Goal: Transaction & Acquisition: Obtain resource

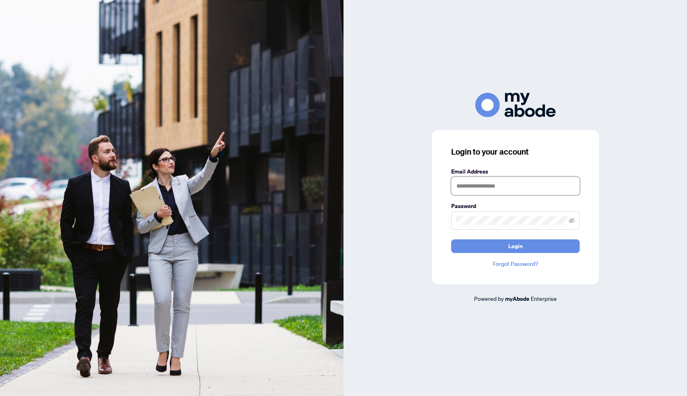
click at [485, 188] on input "text" at bounding box center [515, 186] width 128 height 18
type input "**********"
click at [505, 248] on button "Login" at bounding box center [515, 246] width 128 height 14
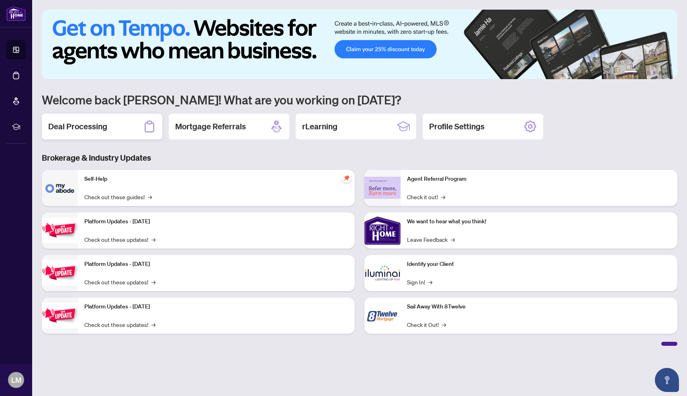
click at [118, 135] on div "Deal Processing" at bounding box center [102, 127] width 120 height 26
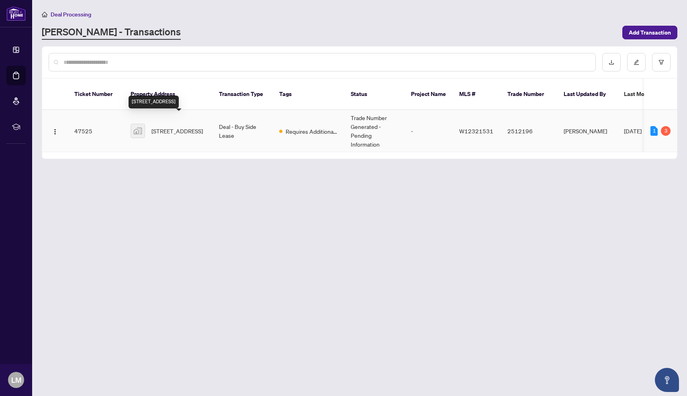
click at [175, 127] on span "[STREET_ADDRESS]" at bounding box center [176, 130] width 51 height 9
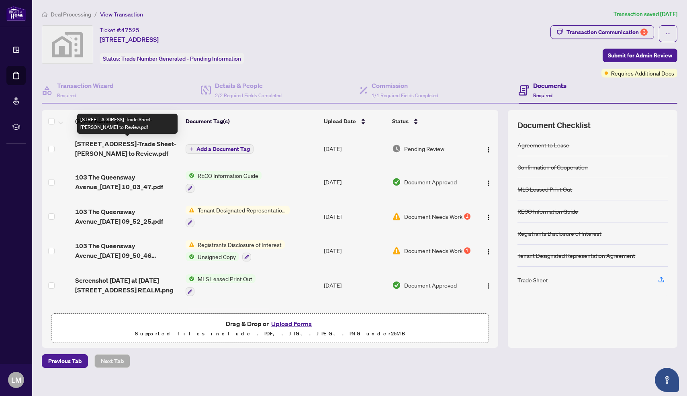
click at [132, 146] on span "[STREET_ADDRESS]-Trade Sheet-[PERSON_NAME] to Review.pdf" at bounding box center [127, 148] width 104 height 19
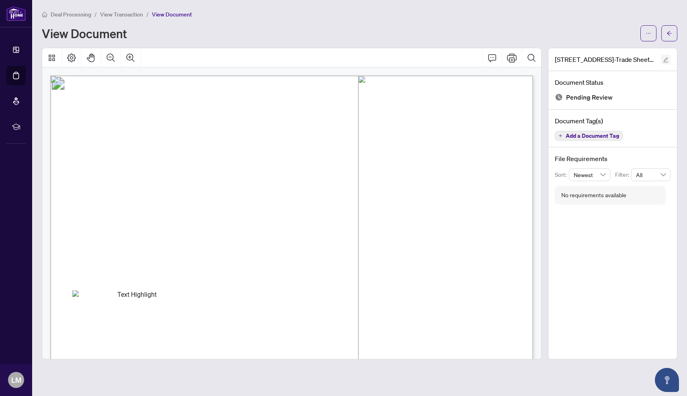
click at [663, 61] on icon "edit" at bounding box center [665, 59] width 5 height 5
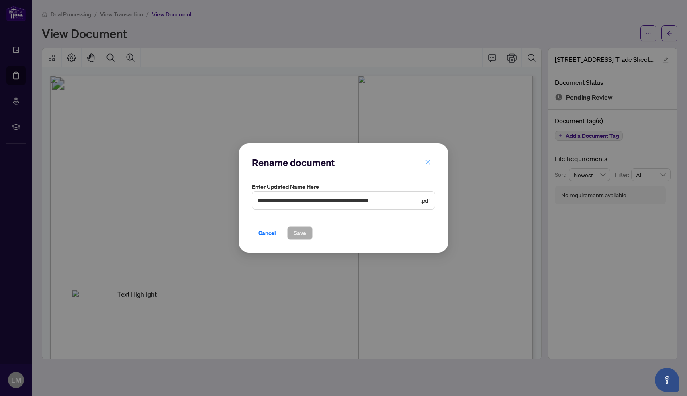
click at [426, 161] on icon "close" at bounding box center [428, 162] width 6 height 6
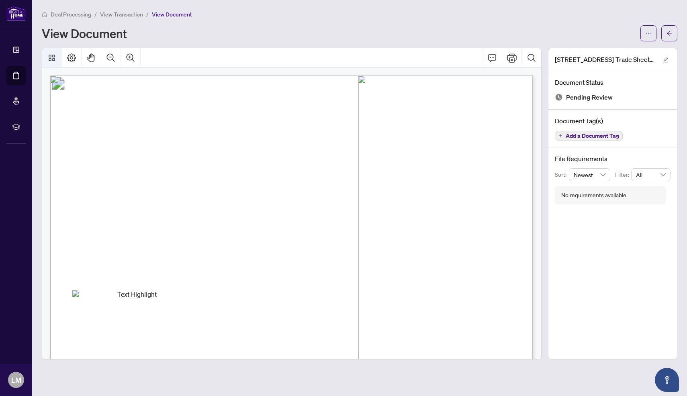
click at [55, 58] on icon "Thumbnails" at bounding box center [52, 58] width 10 height 10
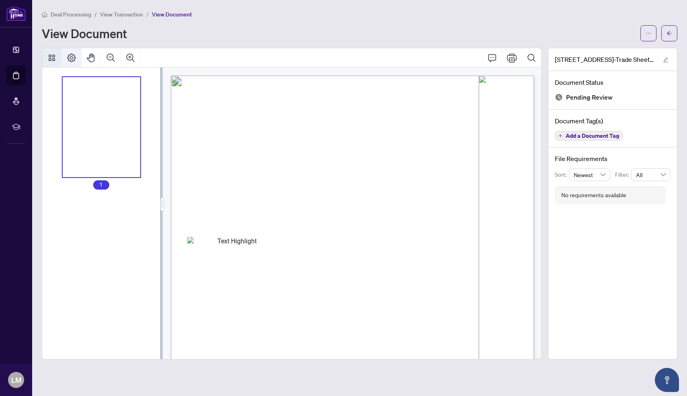
click at [70, 58] on icon "Page Layout" at bounding box center [71, 57] width 9 height 9
click at [51, 53] on icon "Thumbnails" at bounding box center [52, 58] width 10 height 10
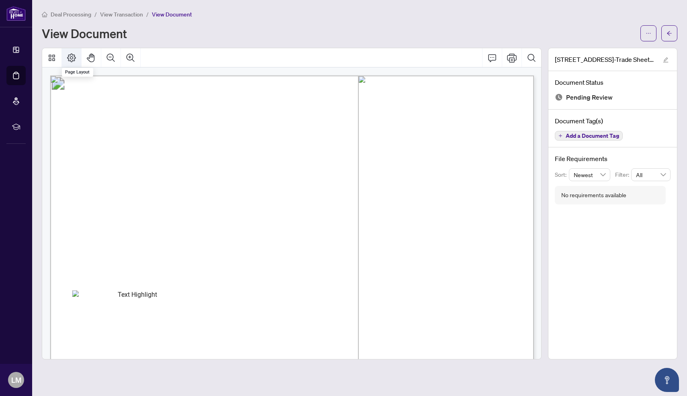
click at [72, 55] on icon "Page Layout" at bounding box center [72, 58] width 10 height 10
click at [664, 63] on span "button" at bounding box center [665, 59] width 6 height 9
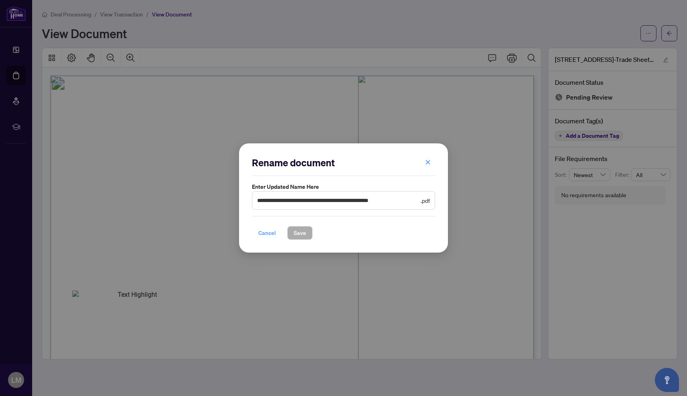
click at [262, 236] on span "Cancel" at bounding box center [267, 232] width 18 height 13
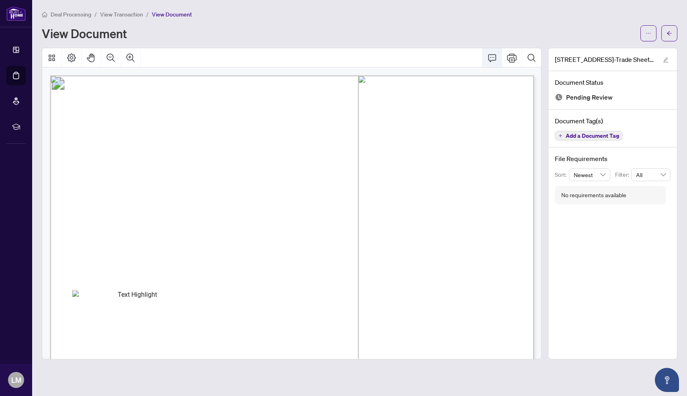
click at [489, 56] on icon "Comment" at bounding box center [492, 58] width 10 height 10
click at [492, 58] on icon "Comment" at bounding box center [492, 58] width 10 height 10
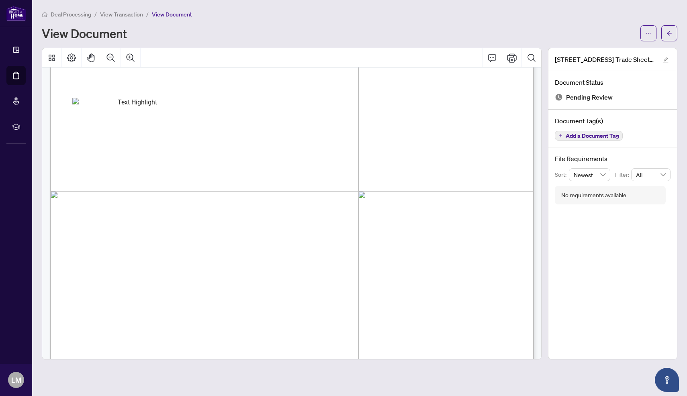
scroll to position [350, 0]
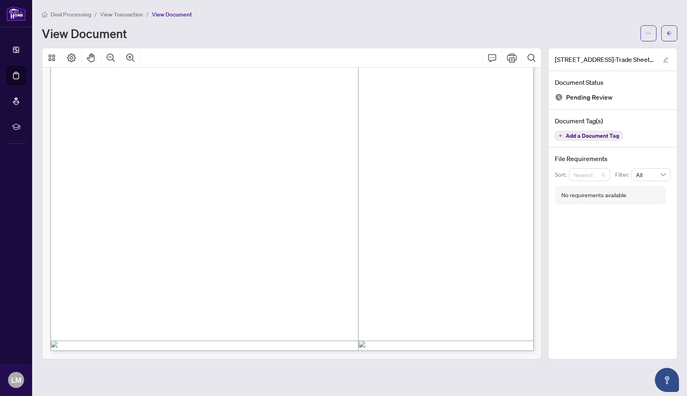
click at [604, 175] on span "Newest" at bounding box center [589, 175] width 32 height 12
click at [631, 159] on h4 "File Requirements" at bounding box center [612, 159] width 116 height 10
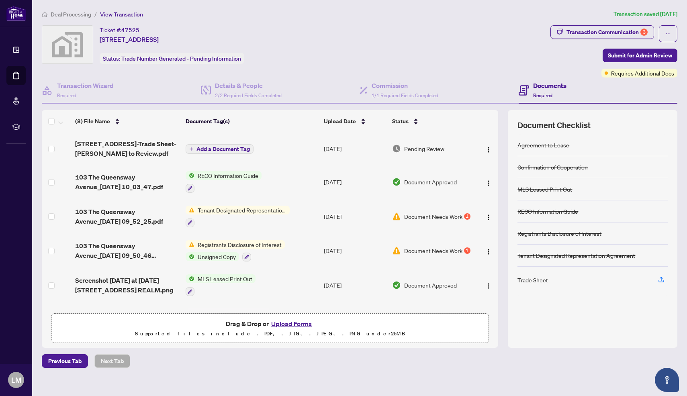
click at [217, 208] on span "Tenant Designated Representation Agreement" at bounding box center [241, 210] width 95 height 9
click at [222, 197] on td "RECO Information Guide" at bounding box center [251, 182] width 138 height 35
click at [490, 249] on img "button" at bounding box center [488, 252] width 6 height 6
click at [489, 230] on td at bounding box center [486, 216] width 24 height 35
click at [247, 151] on span "Add a Document Tag" at bounding box center [222, 149] width 53 height 6
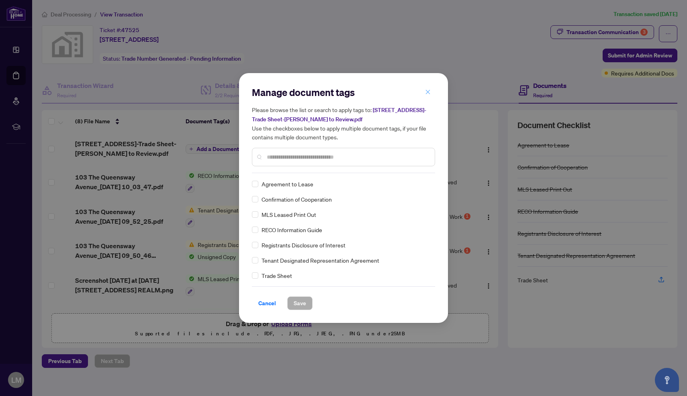
click at [426, 93] on icon "close" at bounding box center [428, 92] width 6 height 6
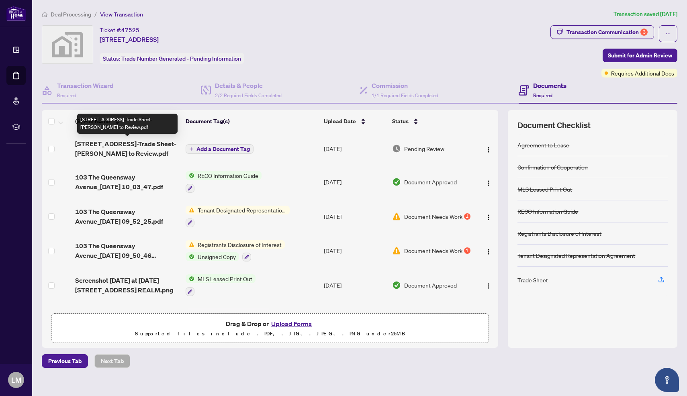
click at [147, 152] on span "[STREET_ADDRESS]-Trade Sheet-[PERSON_NAME] to Review.pdf" at bounding box center [127, 148] width 104 height 19
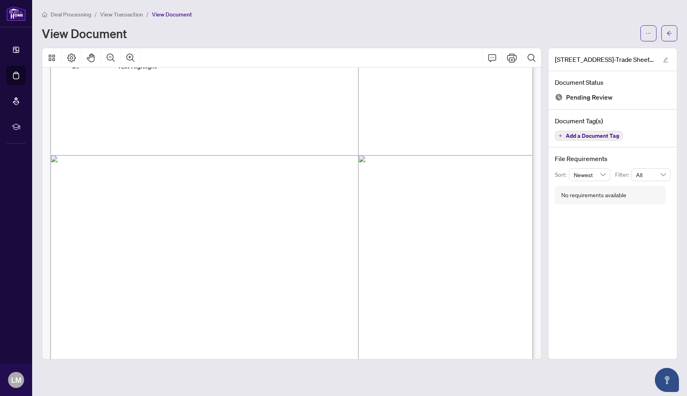
scroll to position [349, 0]
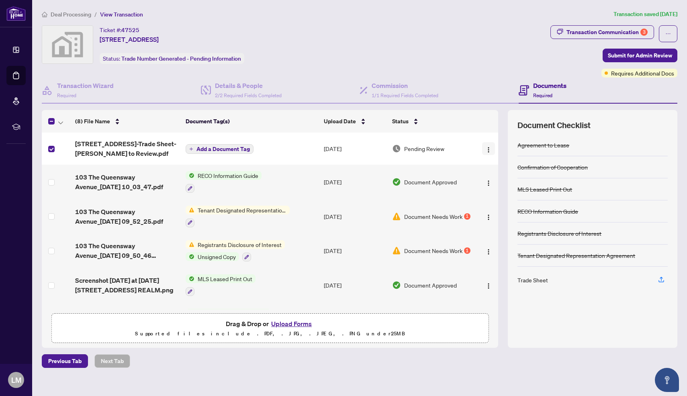
click at [491, 147] on img "button" at bounding box center [488, 150] width 6 height 6
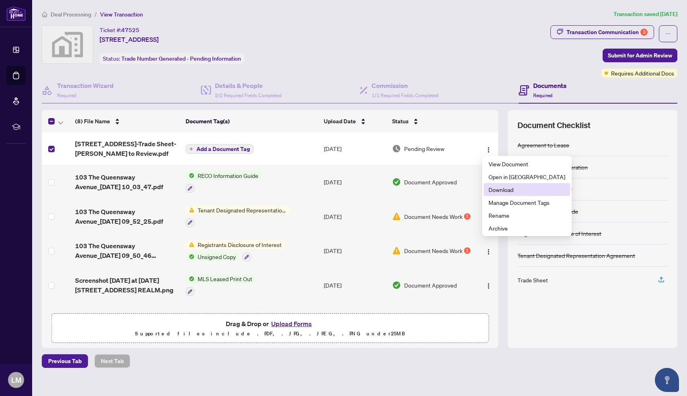
click at [500, 192] on span "Download" at bounding box center [526, 189] width 77 height 9
